Goal: Communication & Community: Answer question/provide support

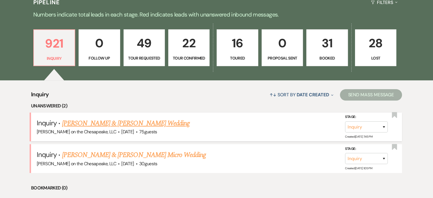
click at [150, 123] on link "[PERSON_NAME] & [PERSON_NAME] Wedding" at bounding box center [125, 123] width 127 height 10
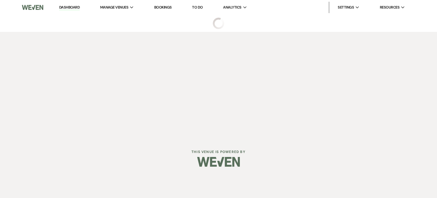
select select "5"
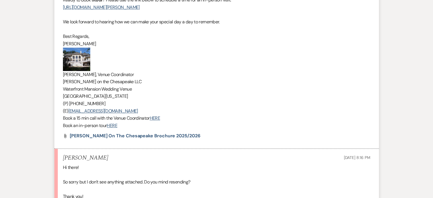
scroll to position [427, 0]
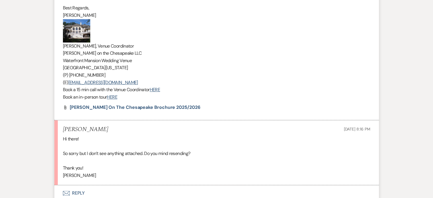
click at [81, 191] on button "Envelope Reply" at bounding box center [216, 193] width 324 height 16
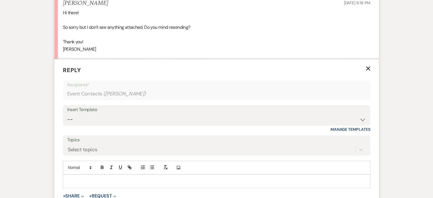
scroll to position [571, 0]
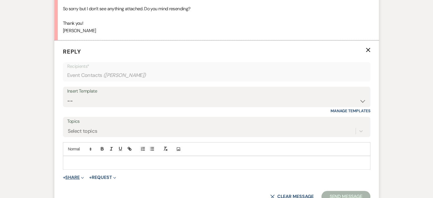
click at [79, 177] on button "+ Share Expand" at bounding box center [73, 177] width 21 height 5
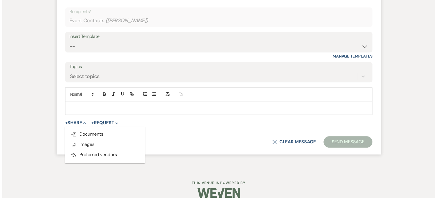
scroll to position [628, 0]
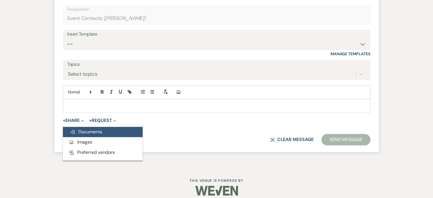
click at [92, 130] on span "Doc Upload Documents" at bounding box center [86, 132] width 32 height 6
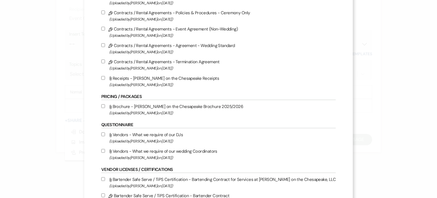
scroll to position [114, 0]
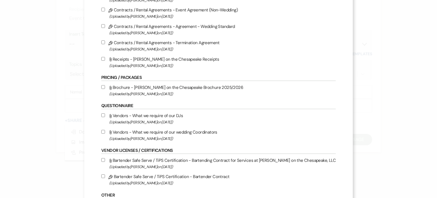
click at [134, 89] on label "Attach File Brochure - [PERSON_NAME] on the Chesapeake Brochure 2025/2026 (Uplo…" at bounding box center [218, 90] width 234 height 13
click at [105, 89] on input "Attach File Brochure - [PERSON_NAME] on the Chesapeake Brochure 2025/2026 (Uplo…" at bounding box center [103, 87] width 4 height 4
checkbox input "true"
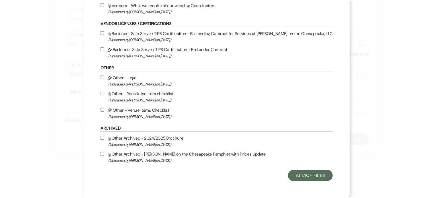
scroll to position [244, 0]
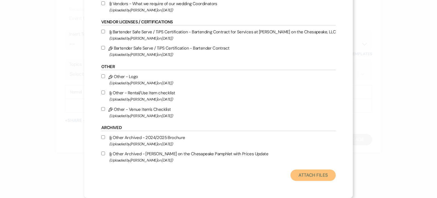
click at [291, 175] on button "Attach Files" at bounding box center [313, 174] width 45 height 11
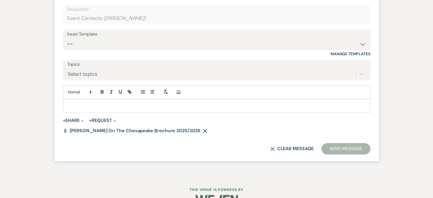
click at [73, 105] on p at bounding box center [216, 105] width 298 height 6
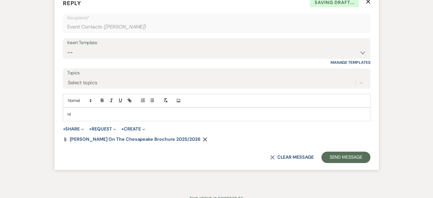
scroll to position [586, 0]
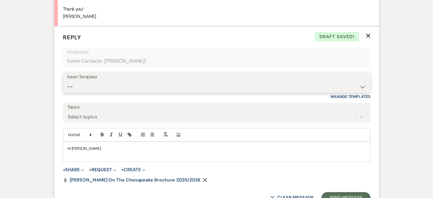
click at [362, 87] on select "-- Weven Planning Portal Introduction (Booked Events) Tour Request Response Fol…" at bounding box center [216, 86] width 299 height 11
select select "2764"
click at [67, 81] on select "-- Weven Planning Portal Introduction (Booked Events) Tour Request Response Fol…" at bounding box center [216, 86] width 299 height 11
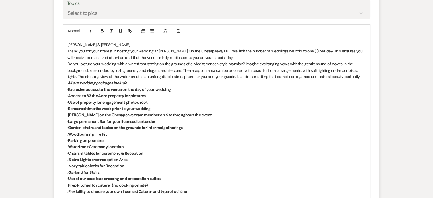
scroll to position [671, 0]
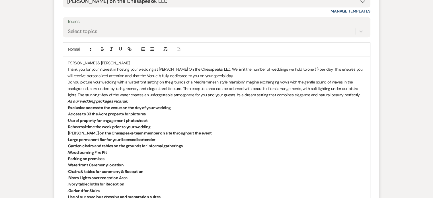
click at [100, 63] on p "[PERSON_NAME] & [PERSON_NAME]" at bounding box center [216, 63] width 298 height 6
click at [212, 67] on p "Thank you for your interest in hosting your wedding at [PERSON_NAME] On the Che…" at bounding box center [216, 72] width 298 height 13
click at [326, 68] on p "Thank you for your interest in hosting your wedding at [PERSON_NAME] On the Che…" at bounding box center [216, 72] width 298 height 13
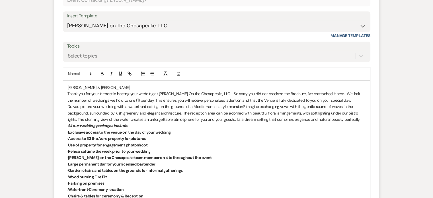
scroll to position [642, 0]
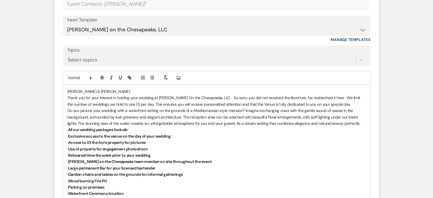
click at [66, 89] on div "[PERSON_NAME] & [PERSON_NAME] Thank you for your interest in hosting your weddi…" at bounding box center [216, 187] width 307 height 204
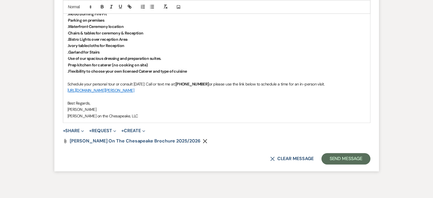
scroll to position [813, 0]
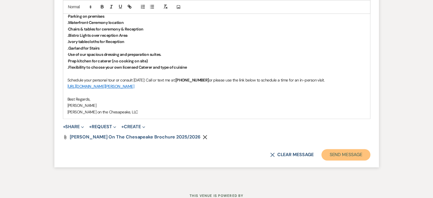
click at [339, 154] on button "Send Message" at bounding box center [345, 154] width 49 height 11
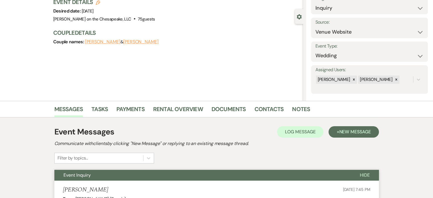
scroll to position [0, 0]
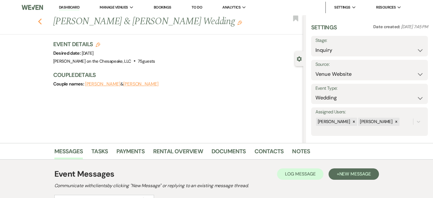
click at [42, 21] on icon "Previous" at bounding box center [40, 21] width 4 height 7
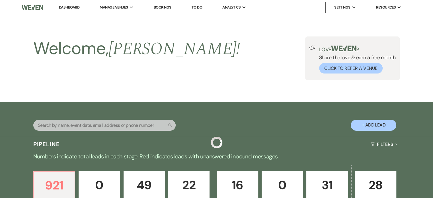
scroll to position [142, 0]
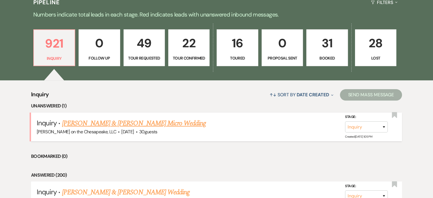
click at [145, 122] on link "[PERSON_NAME] & [PERSON_NAME] Micro Wedding" at bounding box center [134, 123] width 144 height 10
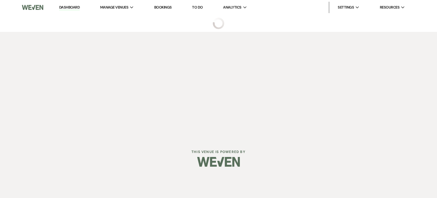
select select "5"
select select "16"
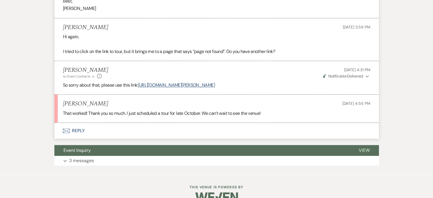
scroll to position [465, 0]
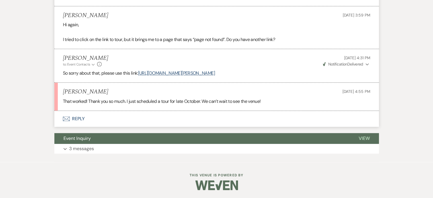
click at [81, 118] on button "Envelope Reply" at bounding box center [216, 119] width 324 height 16
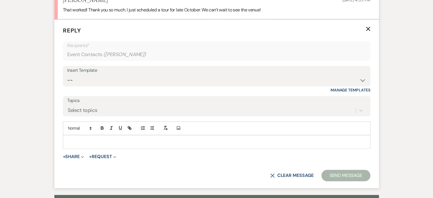
scroll to position [560, 0]
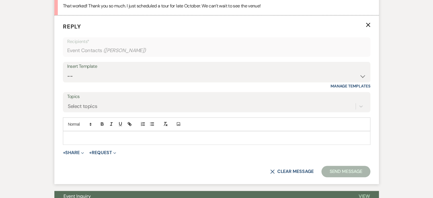
click at [68, 135] on p at bounding box center [216, 138] width 298 height 6
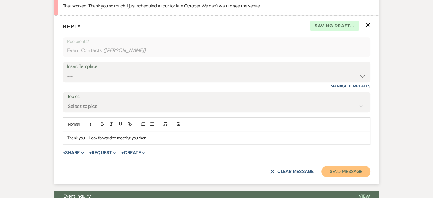
click at [347, 172] on button "Send Message" at bounding box center [345, 171] width 49 height 11
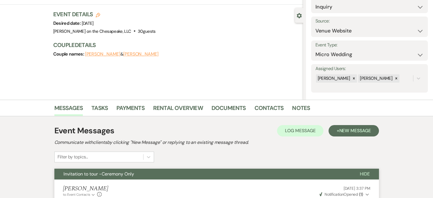
scroll to position [0, 0]
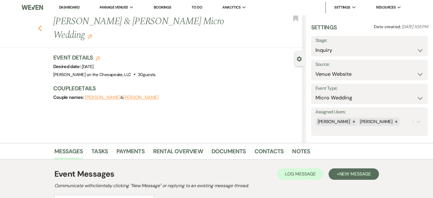
click at [41, 25] on icon "Previous" at bounding box center [40, 28] width 4 height 7
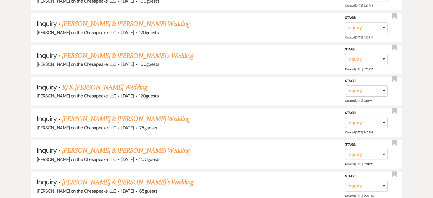
scroll to position [113, 0]
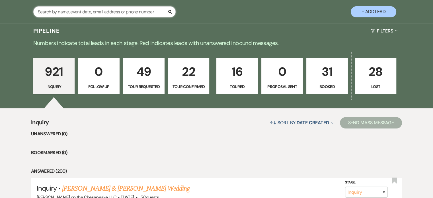
click at [54, 12] on input "text" at bounding box center [104, 11] width 142 height 11
type input "pet"
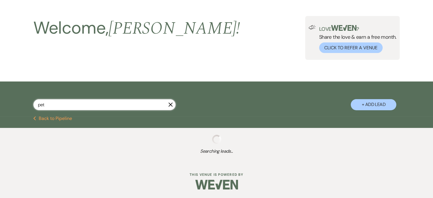
select select "2"
select select "4"
select select "2"
select select "4"
select select "2"
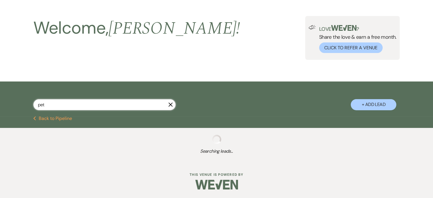
select select "8"
select select "3"
select select "8"
select select "4"
select select "8"
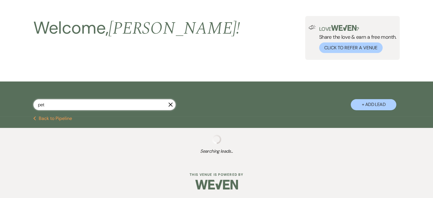
select select "6"
select select "5"
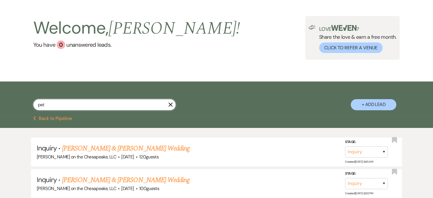
scroll to position [113, 0]
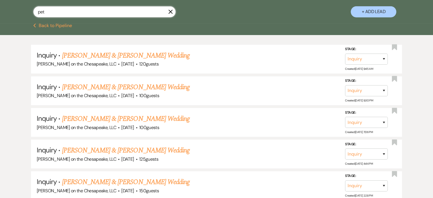
select select "4"
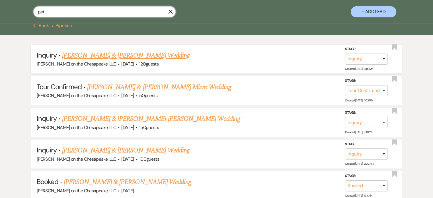
type input "pet"
click at [144, 55] on link "[PERSON_NAME] & [PERSON_NAME] Wedding" at bounding box center [125, 55] width 127 height 10
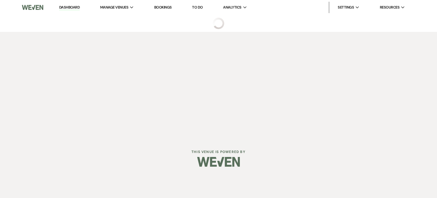
select select "5"
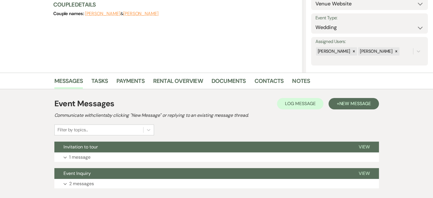
scroll to position [85, 0]
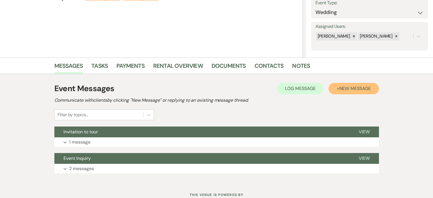
click at [353, 88] on span "New Message" at bounding box center [355, 88] width 32 height 6
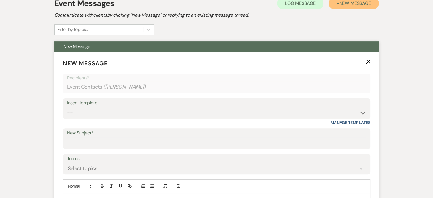
scroll to position [171, 0]
